Goal: Task Accomplishment & Management: Use online tool/utility

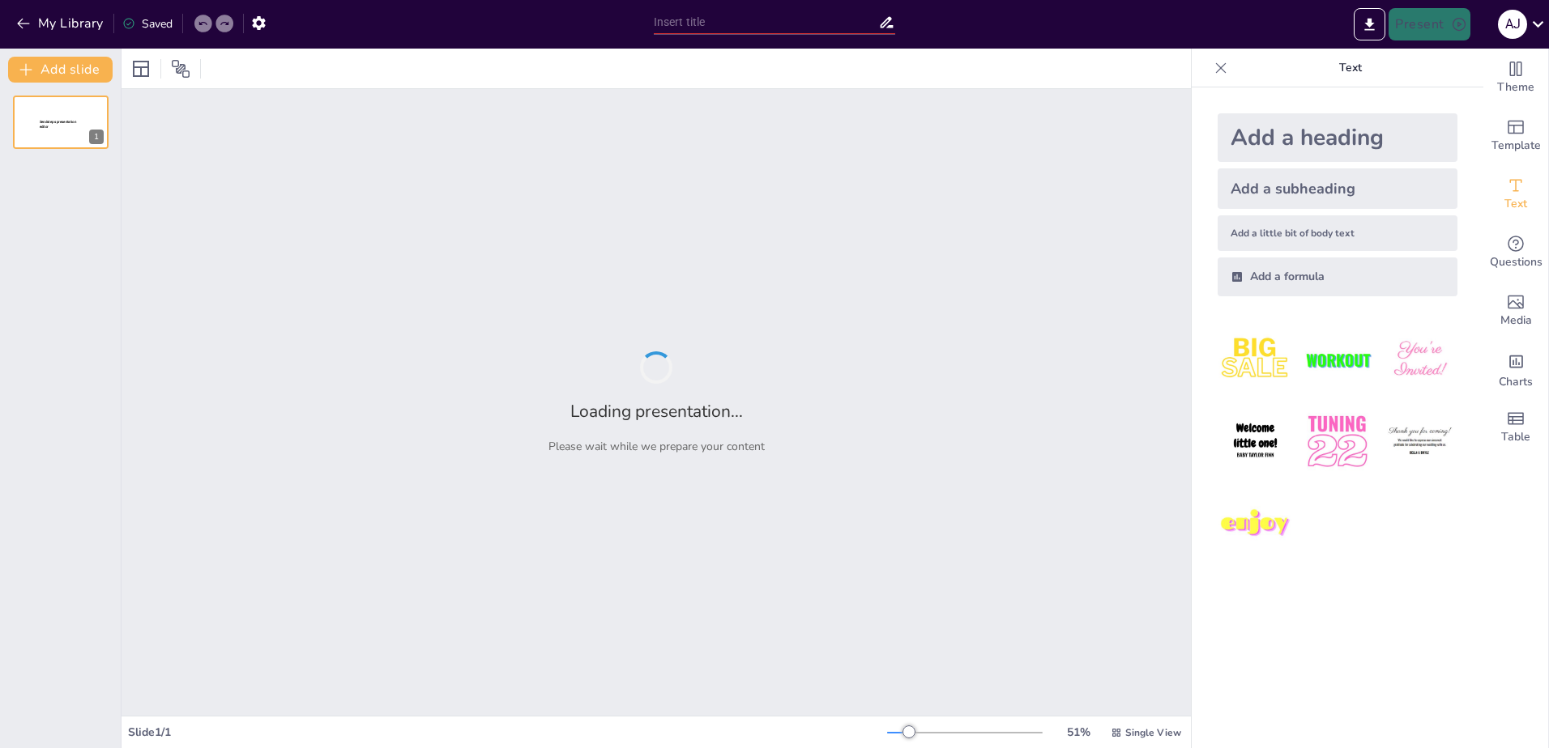
type input "Relativismo Lingüístico: Cómo el Idioma Moldea Nuestro Pensamiento"
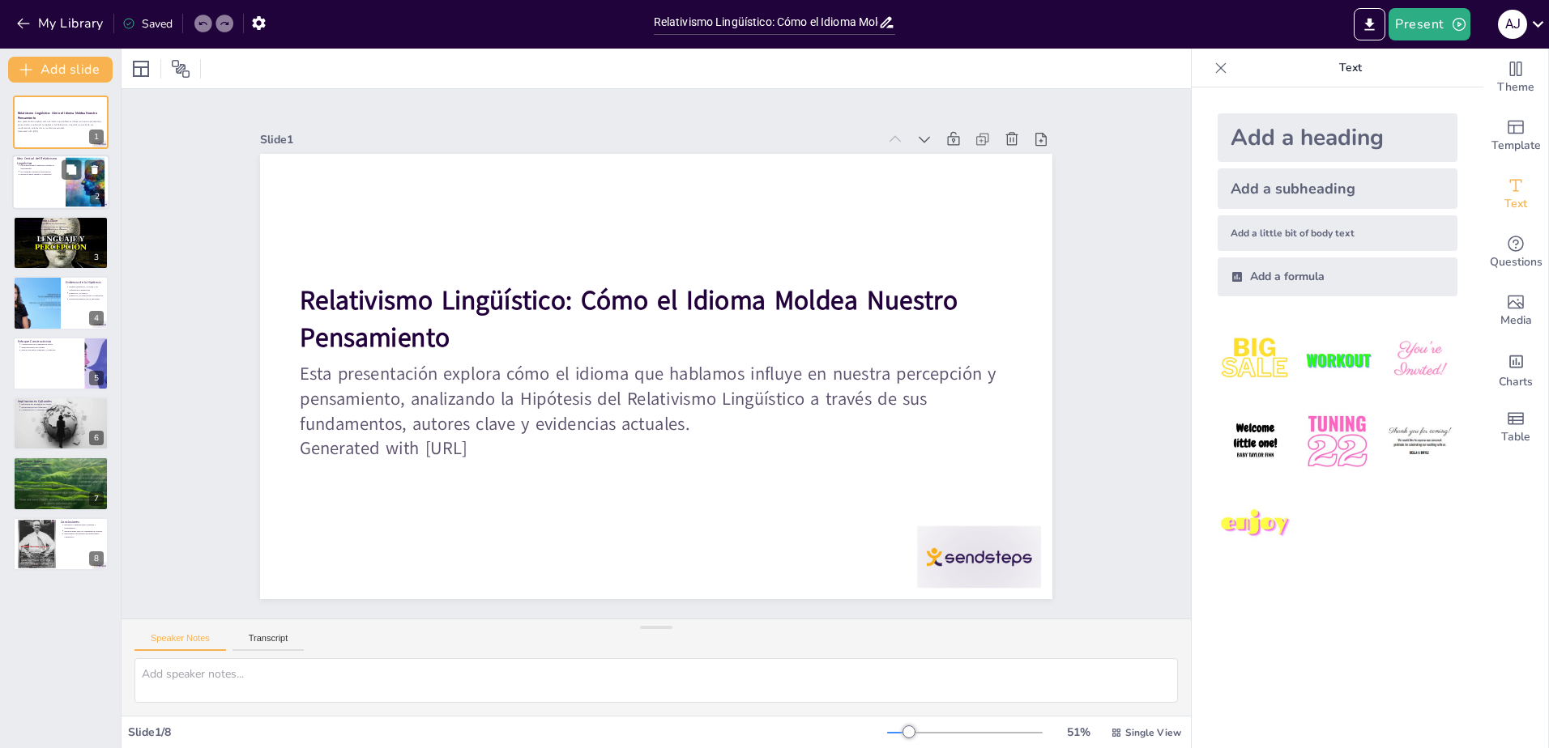
click at [53, 188] on div at bounding box center [60, 183] width 97 height 55
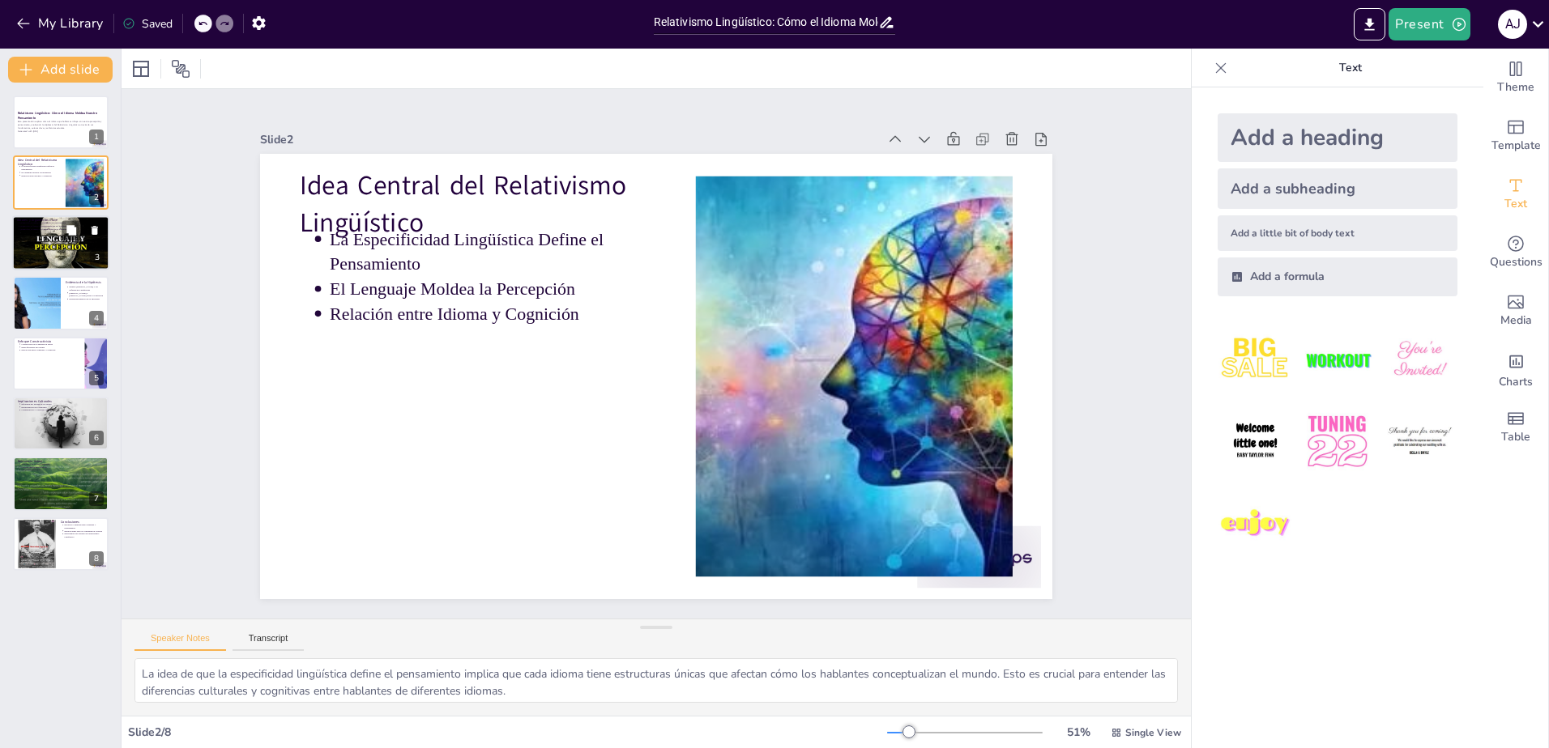
click at [58, 239] on div at bounding box center [60, 242] width 97 height 55
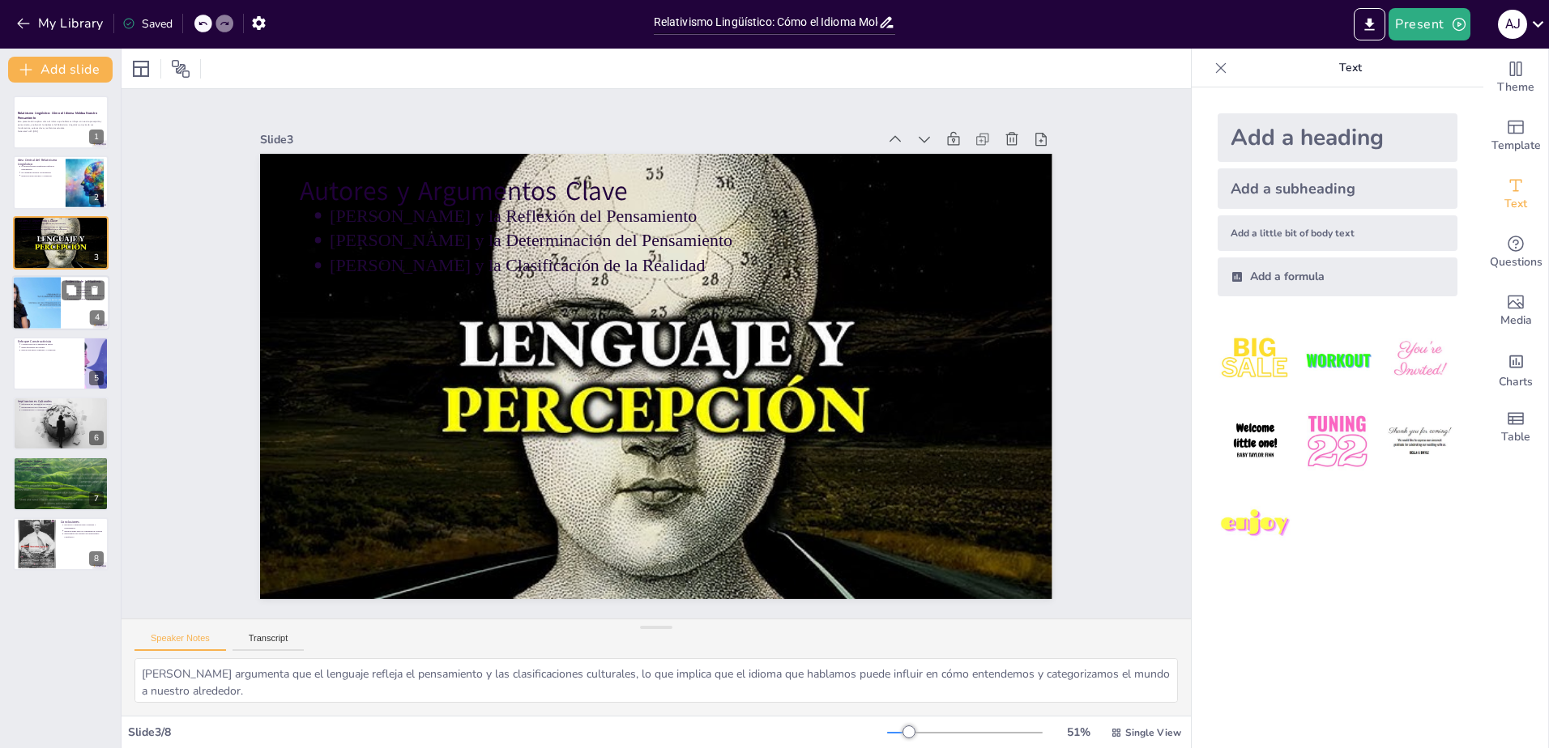
click at [58, 313] on div at bounding box center [36, 302] width 89 height 55
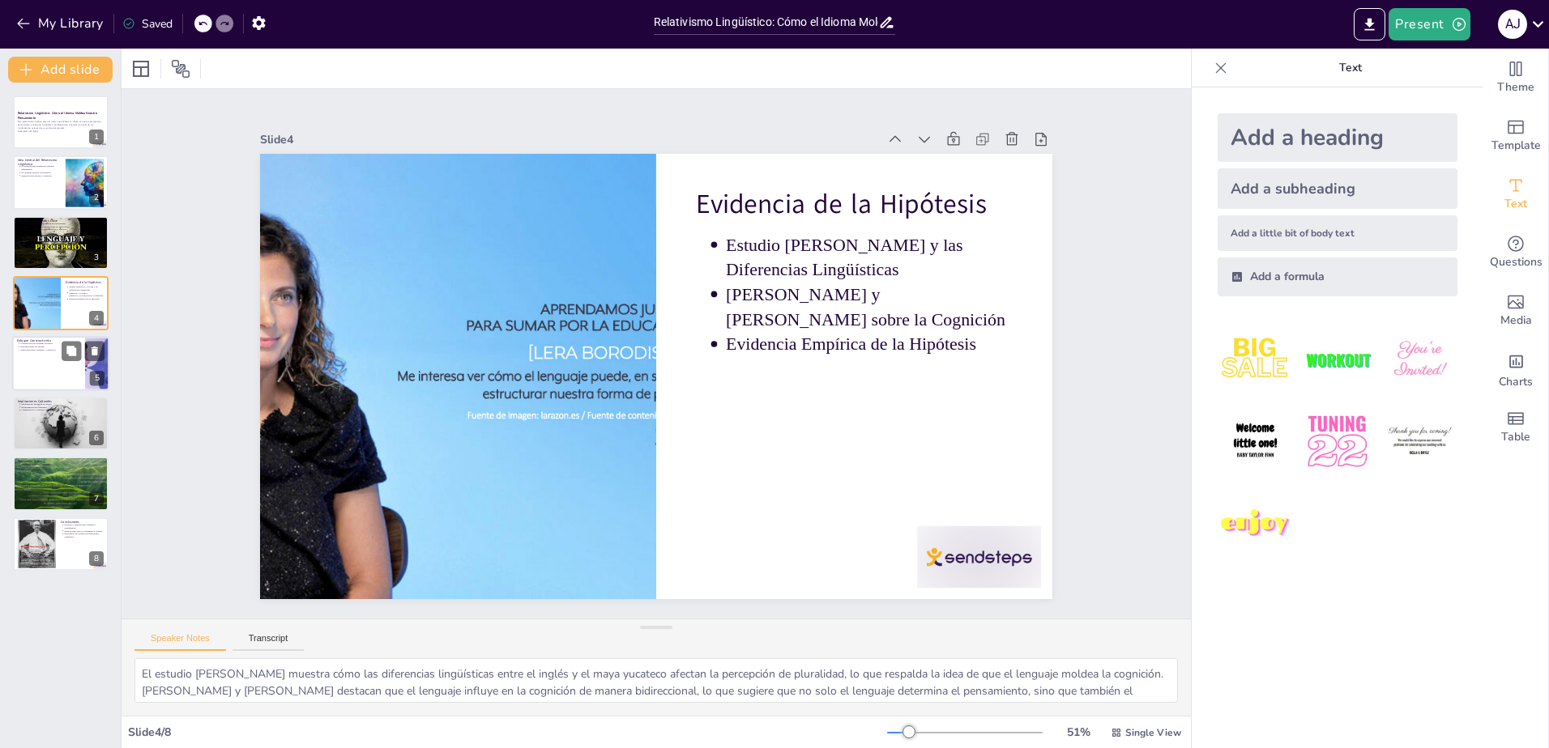
click at [67, 365] on div at bounding box center [60, 363] width 97 height 55
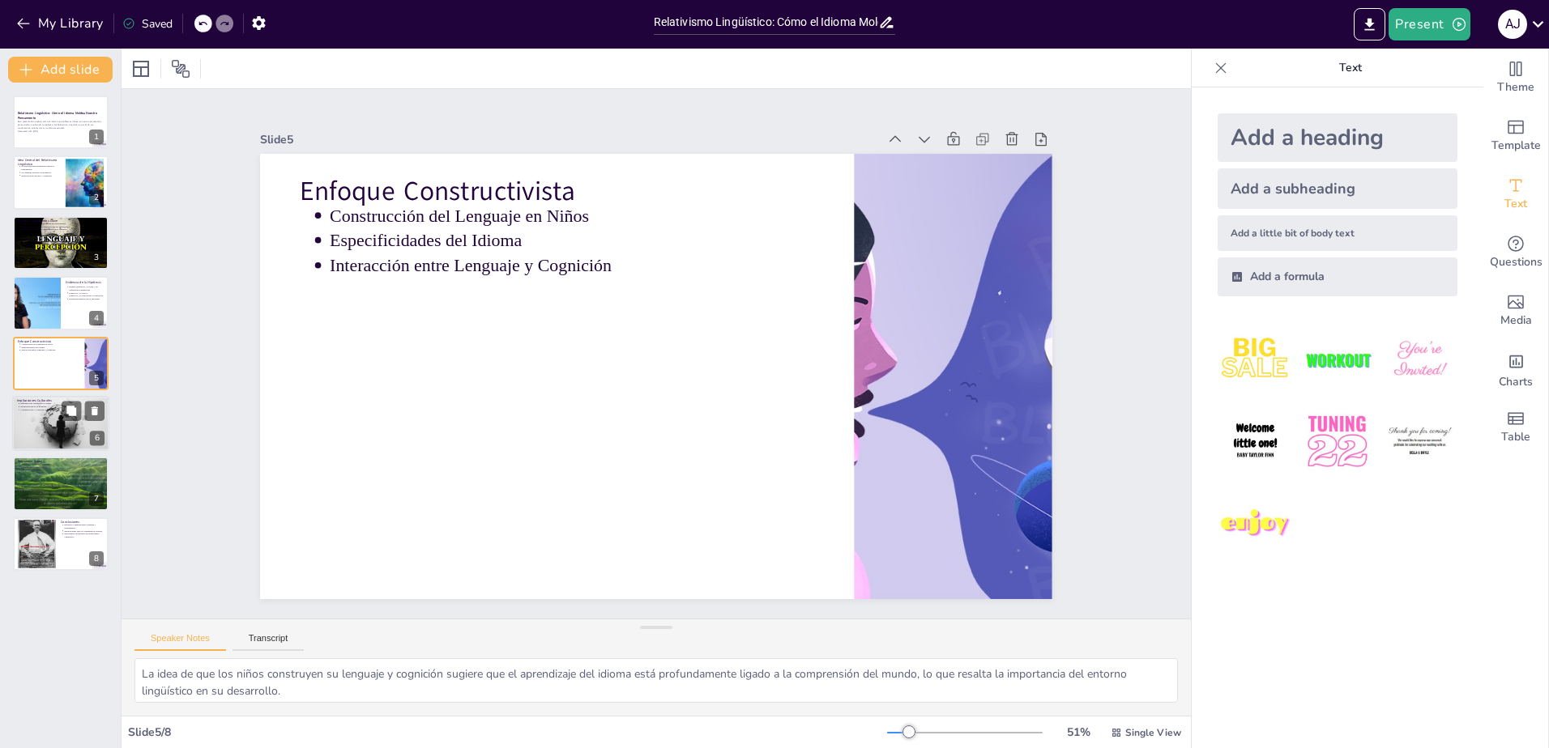
click at [63, 444] on div at bounding box center [61, 423] width 98 height 55
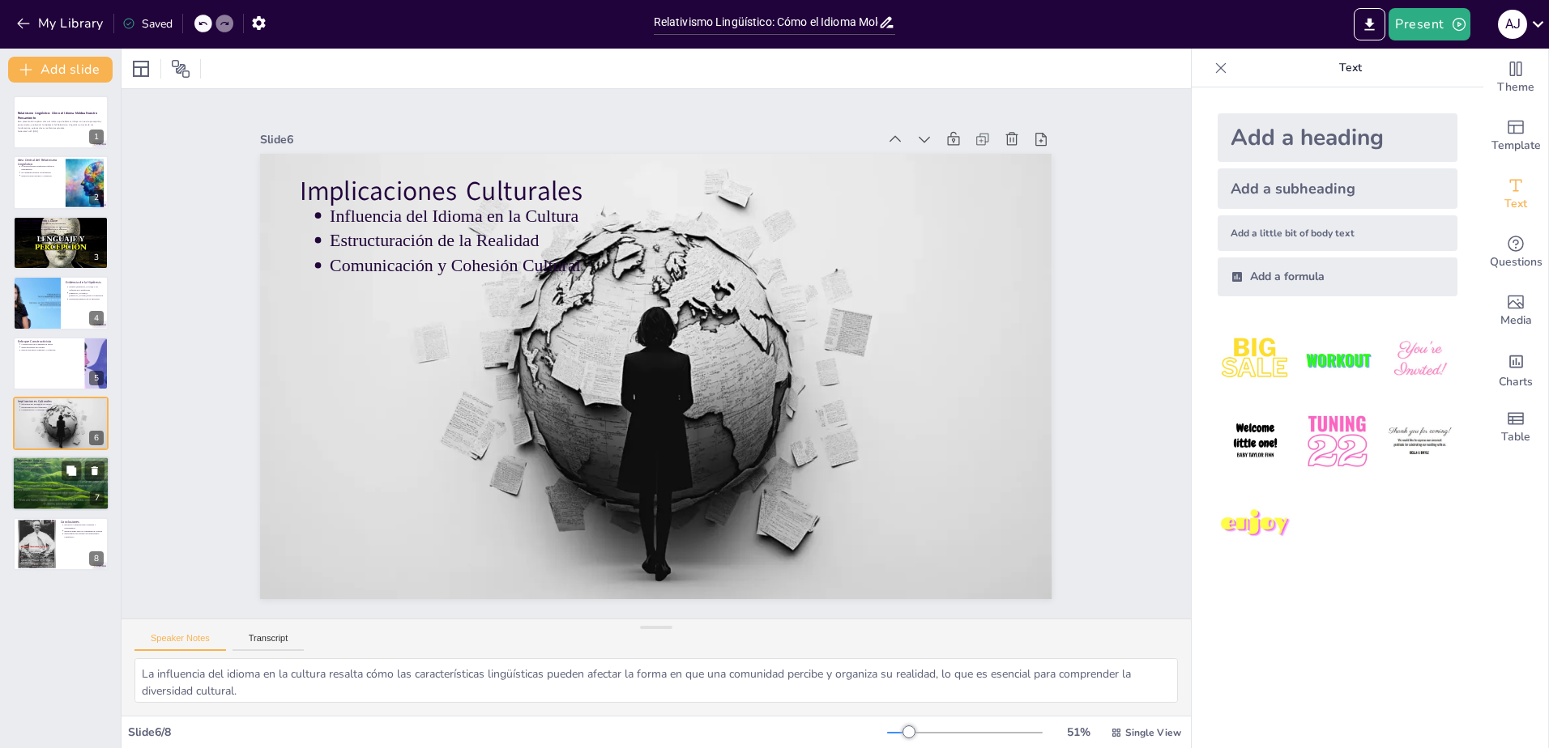
click at [66, 485] on div at bounding box center [60, 484] width 97 height 55
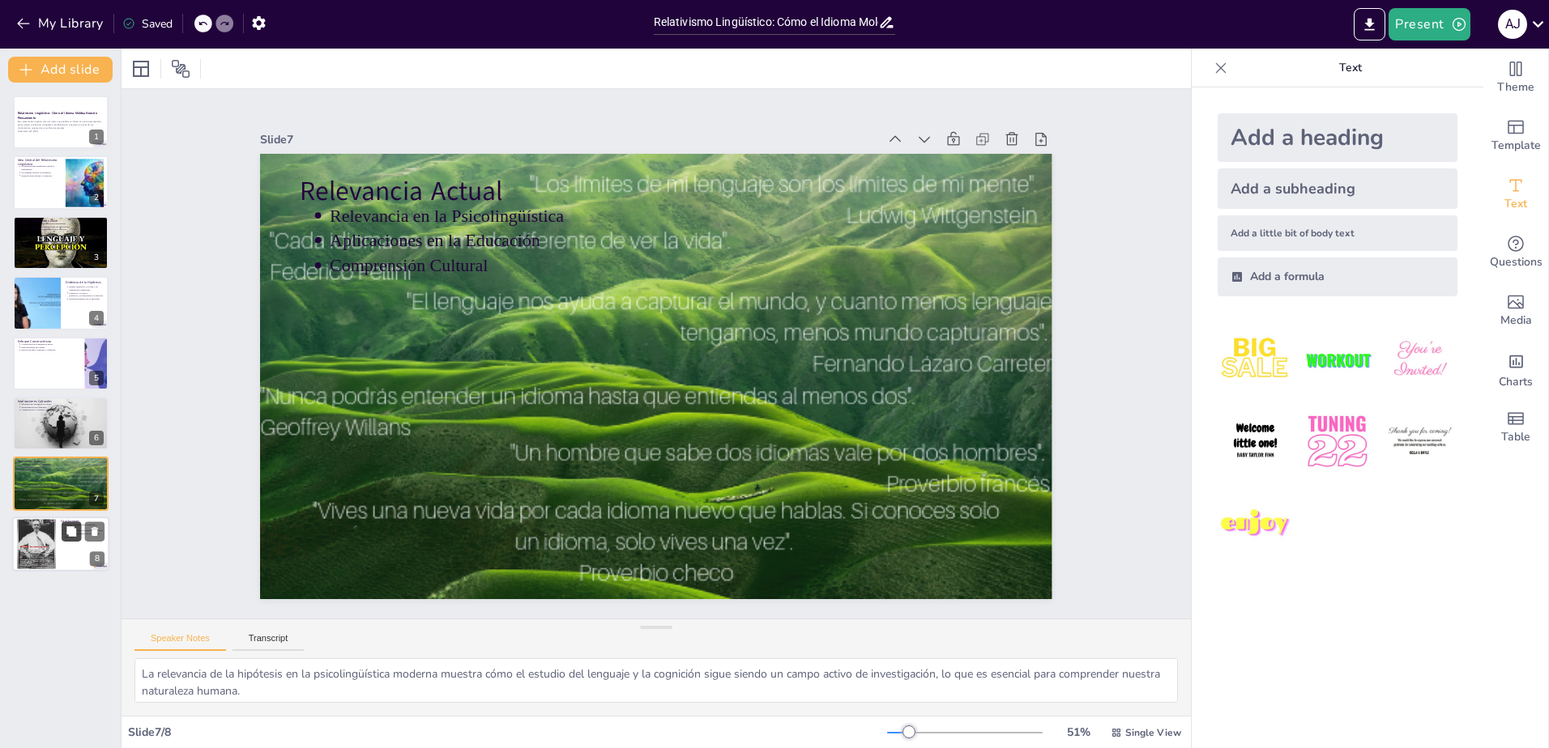
click at [64, 537] on button at bounding box center [71, 531] width 19 height 19
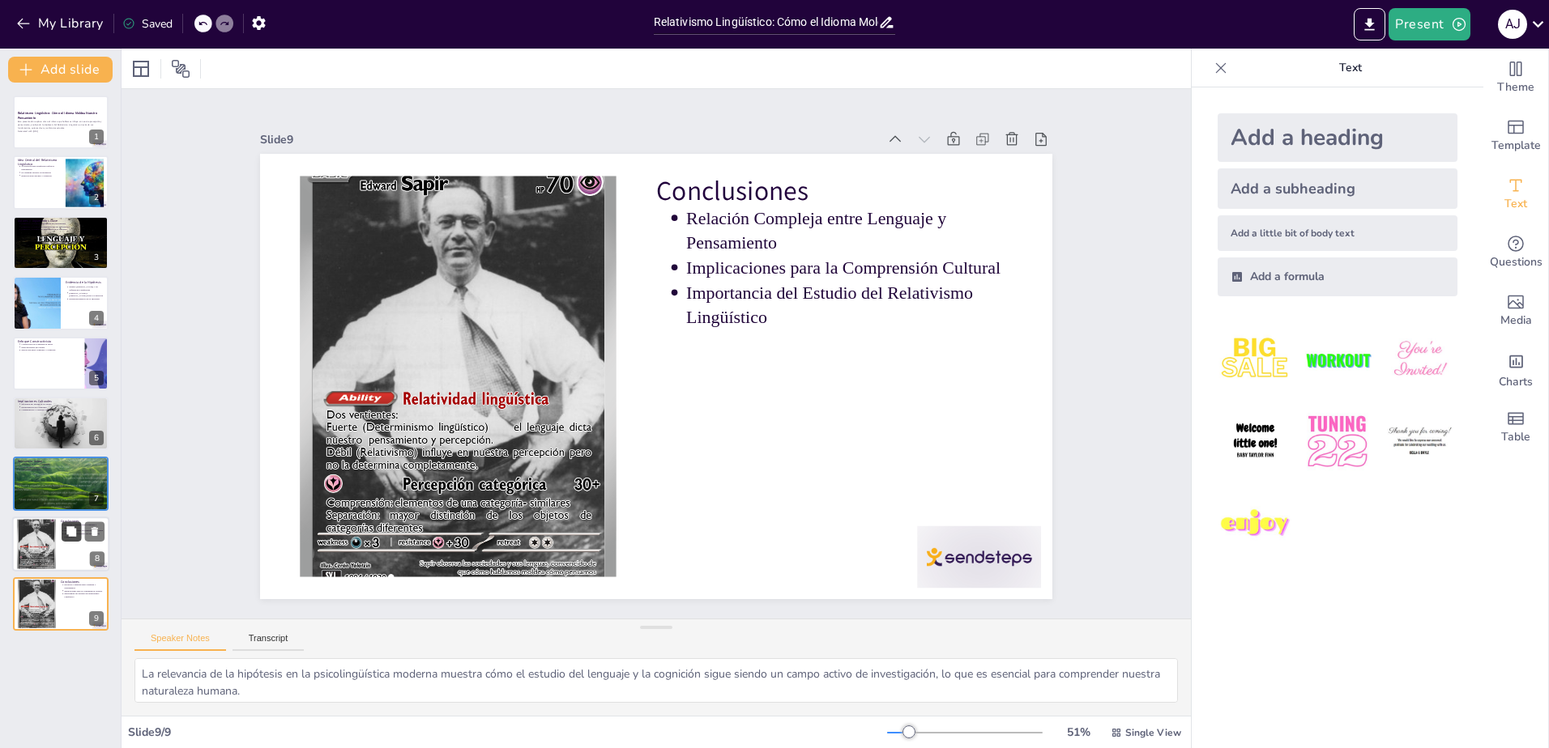
type textarea "La relación compleja entre lenguaje y pensamiento subraya la importancia de est…"
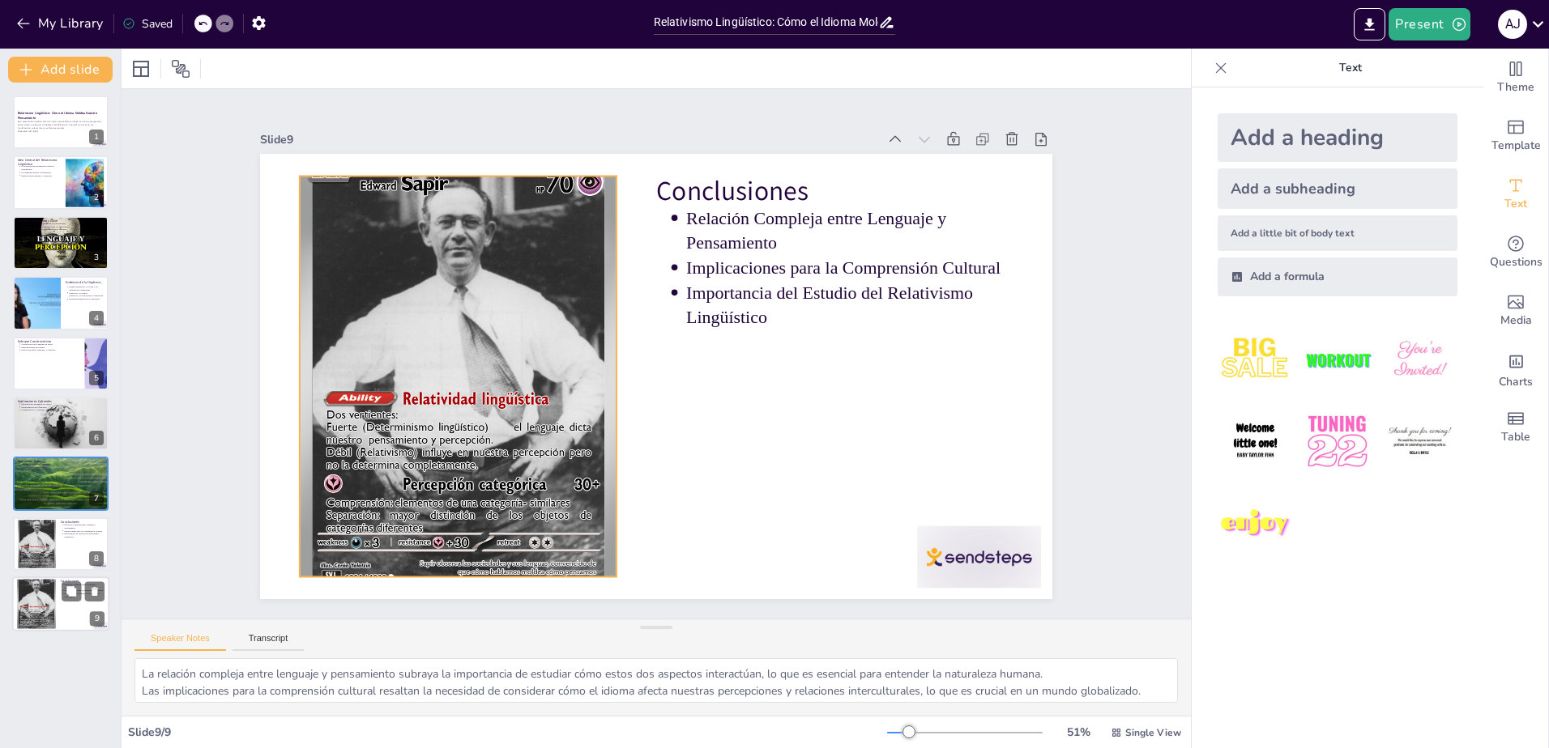
click at [55, 594] on div at bounding box center [36, 605] width 39 height 54
